Goal: Information Seeking & Learning: Learn about a topic

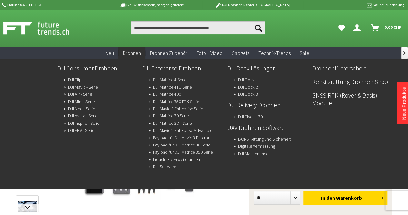
click at [164, 82] on link "DJI Matrice 4 Serie" at bounding box center [170, 79] width 34 height 9
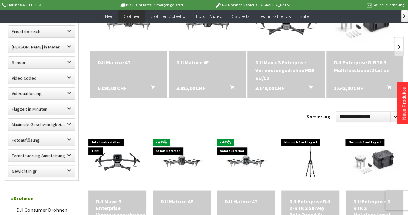
scroll to position [226, 0]
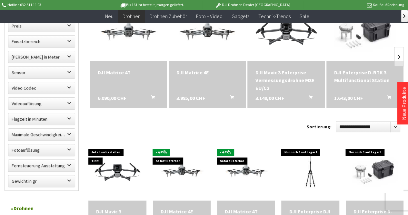
click at [184, 75] on div "DJI Matrice 4E" at bounding box center [207, 72] width 62 height 8
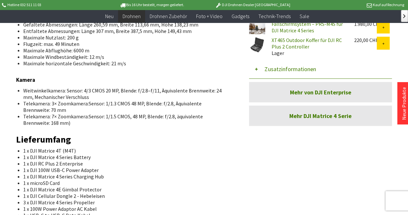
scroll to position [581, 0]
